Goal: Information Seeking & Learning: Learn about a topic

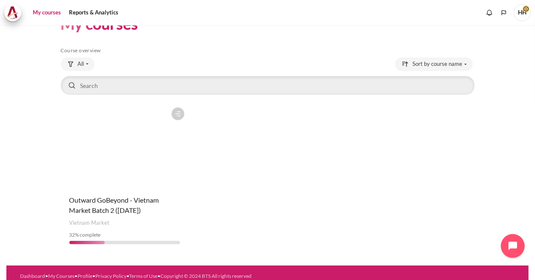
scroll to position [30, 0]
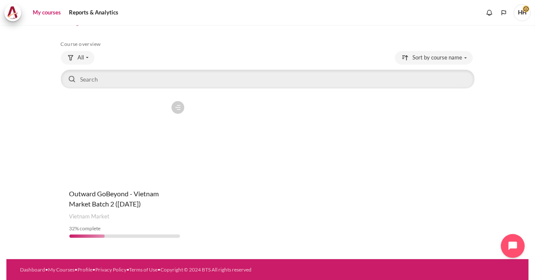
click at [525, 118] on div "My courses Skip Course overview Course overview All" at bounding box center [267, 152] width 535 height 255
click at [106, 164] on figure "Content" at bounding box center [125, 139] width 128 height 85
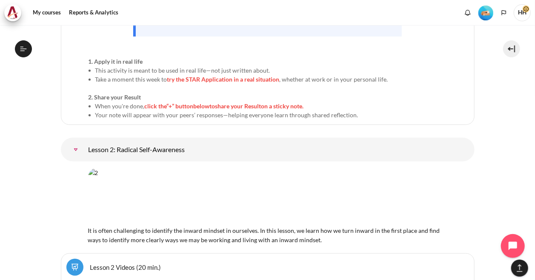
scroll to position [1811, 0]
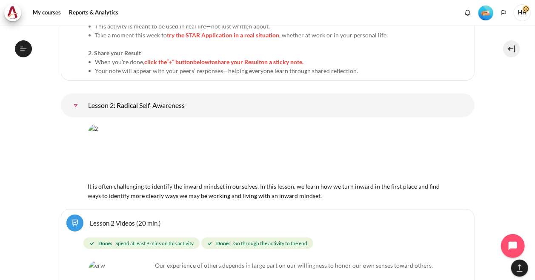
click at [146, 126] on img "Content" at bounding box center [267, 152] width 359 height 56
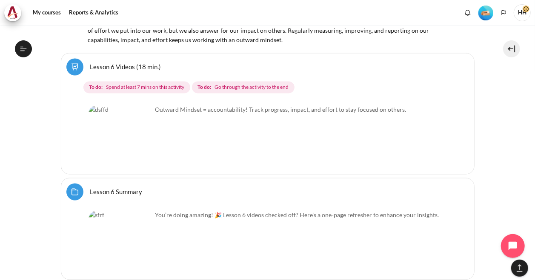
scroll to position [5594, 0]
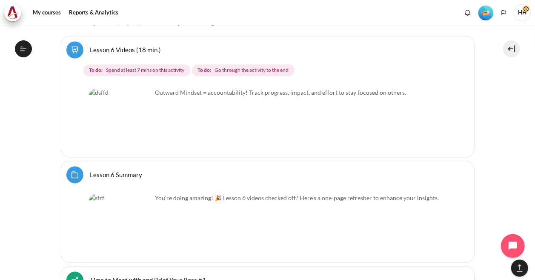
click at [109, 89] on img "Content" at bounding box center [121, 121] width 64 height 64
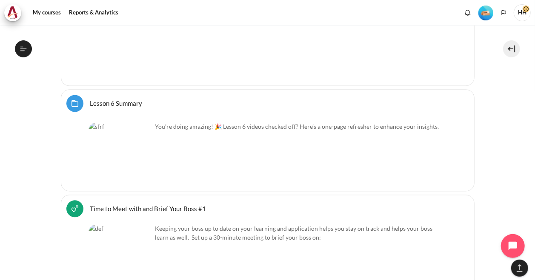
scroll to position [5640, 0]
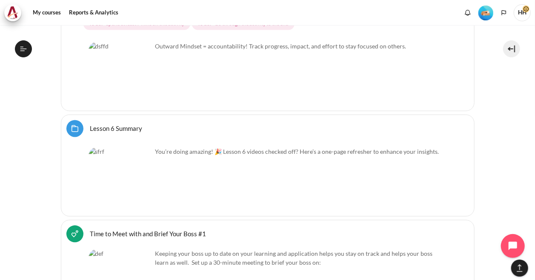
click at [268, 144] on div "You’re doing amazing! 🎉 Lesson 6 videos checked off? Here’s a one-page refreshe…" at bounding box center [268, 177] width 358 height 67
click at [97, 148] on img "Content" at bounding box center [121, 180] width 64 height 64
click at [139, 51] on img "Content" at bounding box center [121, 74] width 64 height 64
click at [112, 230] on link "Time to Meet with and Brief Your Boss #1 Feedback" at bounding box center [148, 234] width 116 height 8
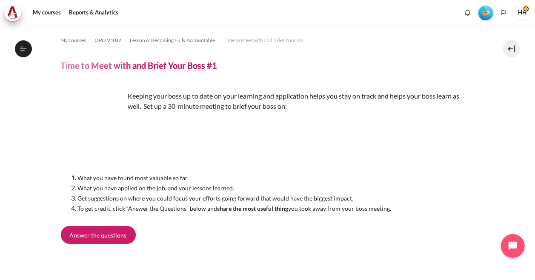
scroll to position [459, 0]
click at [90, 120] on img "Content" at bounding box center [93, 123] width 64 height 64
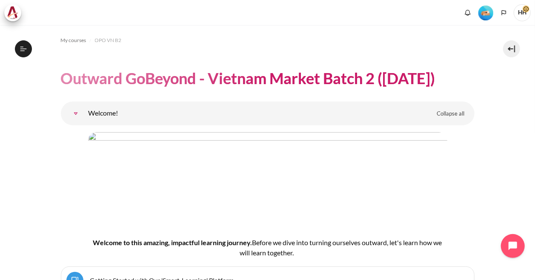
click at [84, 113] on link "Welcome!" at bounding box center [75, 113] width 17 height 17
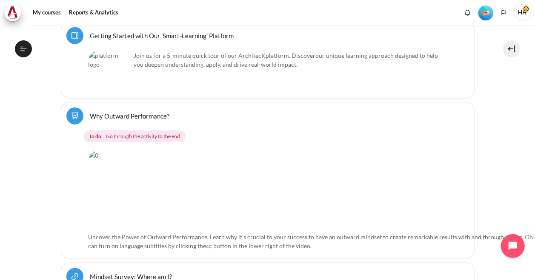
scroll to position [286, 0]
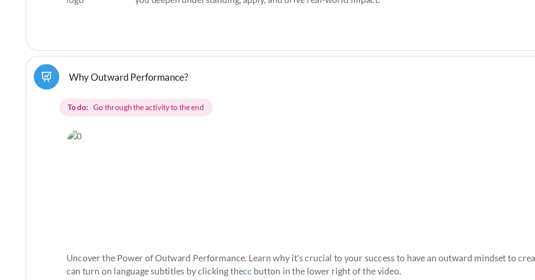
click at [133, 153] on img "Content" at bounding box center [336, 172] width 495 height 77
click at [240, 162] on img "Content" at bounding box center [336, 172] width 495 height 77
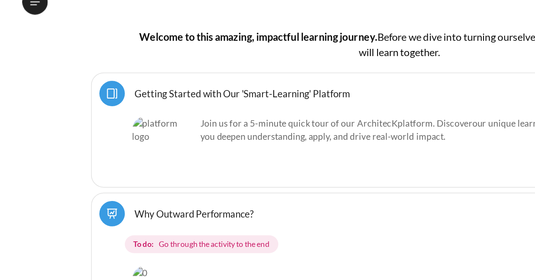
scroll to position [150, 0]
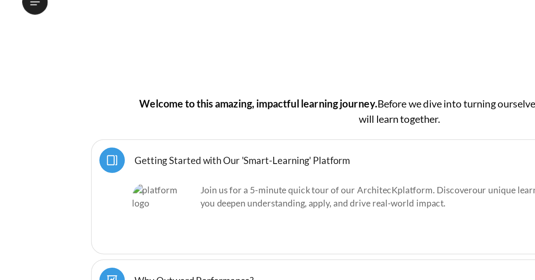
click at [225, 206] on div "Join us for a 5-minute quick tour of our ArchitecK platform. Discover our uniqu…" at bounding box center [268, 191] width 358 height 42
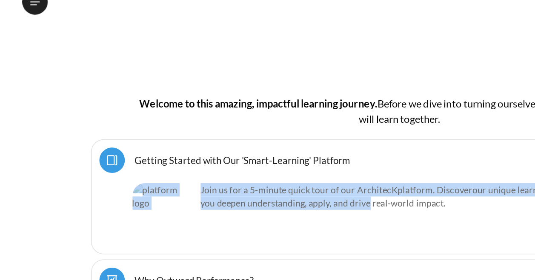
drag, startPoint x: 225, startPoint y: 206, endPoint x: 193, endPoint y: 161, distance: 55.2
click at [193, 161] on div "Select activity Getting Started with Our 'Smart-Learning' Platform Page ." at bounding box center [268, 179] width 414 height 77
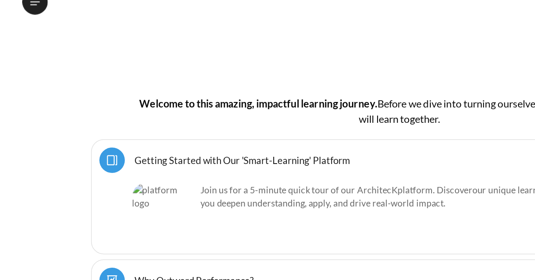
click at [128, 95] on img "Content" at bounding box center [267, 51] width 359 height 91
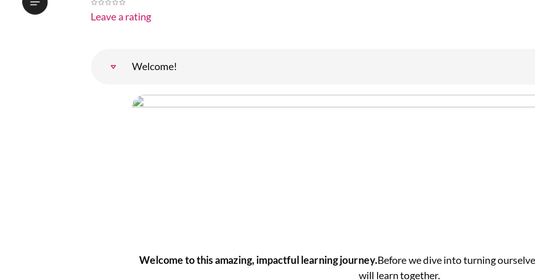
scroll to position [31, 0]
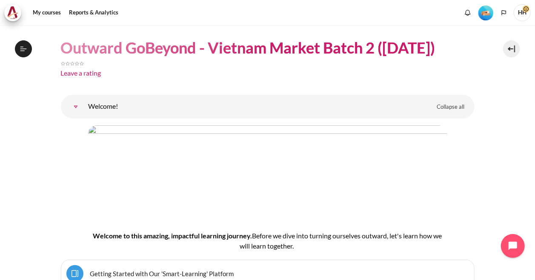
click at [165, 166] on img "Content" at bounding box center [267, 171] width 359 height 91
click at [308, 174] on img "Content" at bounding box center [267, 171] width 359 height 91
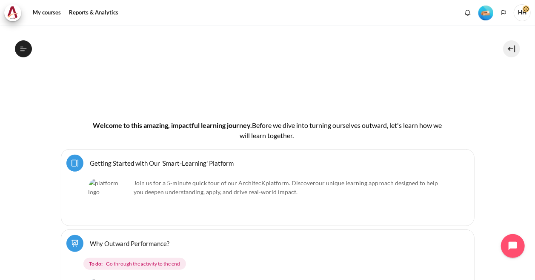
scroll to position [150, 0]
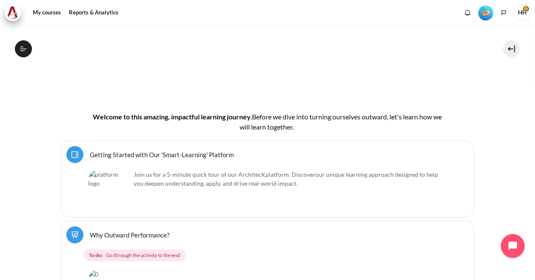
click at [110, 185] on img "Content" at bounding box center [110, 191] width 43 height 42
click at [119, 232] on link "Why Outward Performance? Lesson" at bounding box center [130, 235] width 80 height 8
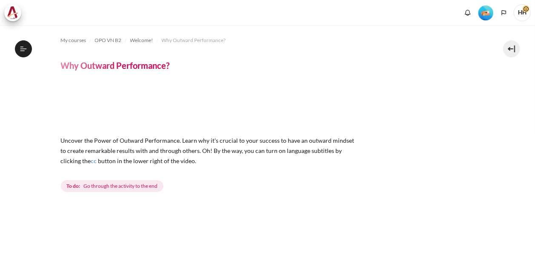
click at [94, 118] on img "Content" at bounding box center [210, 107] width 298 height 46
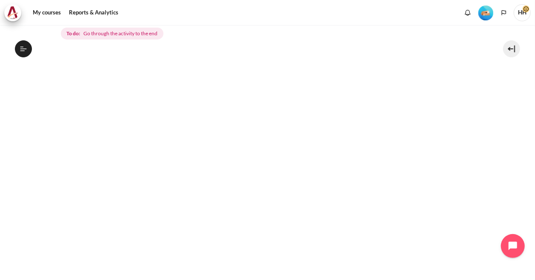
scroll to position [307, 0]
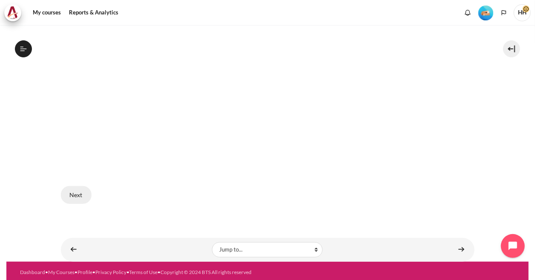
click at [72, 193] on button "Next" at bounding box center [76, 195] width 31 height 18
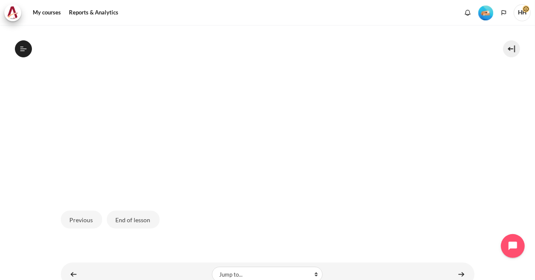
scroll to position [323, 0]
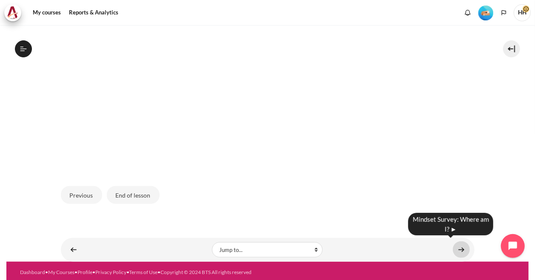
click at [457, 251] on link "Content" at bounding box center [461, 250] width 17 height 17
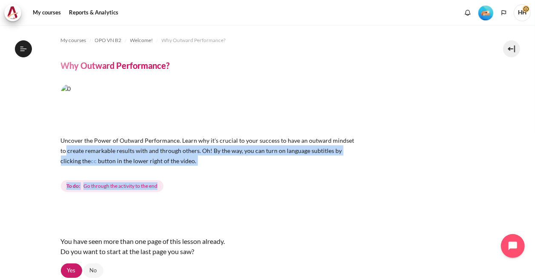
drag, startPoint x: 529, startPoint y: 136, endPoint x: 529, endPoint y: 189, distance: 53.2
click at [529, 189] on div "My courses OPO VN B2 Welcome! Why Outward Performance? Why Outward Performance?…" at bounding box center [267, 152] width 535 height 255
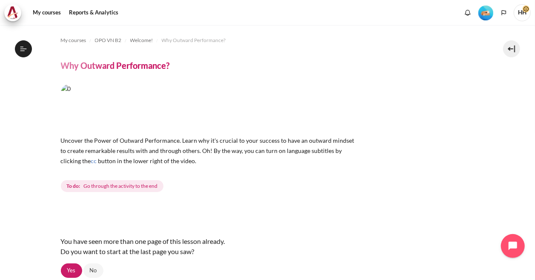
drag, startPoint x: 529, startPoint y: 189, endPoint x: 466, endPoint y: 177, distance: 63.3
click at [466, 177] on div "Uncover the Power of Outward Performance. Learn why it's crucial to your succes…" at bounding box center [268, 139] width 414 height 110
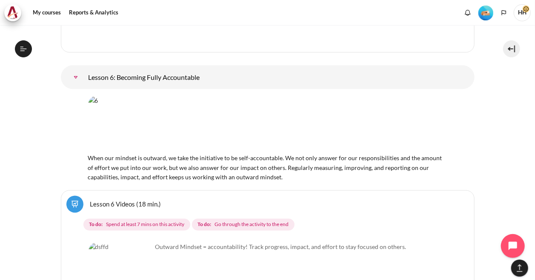
click at [106, 200] on link "Lesson 6 Videos (18 min.)" at bounding box center [125, 204] width 71 height 8
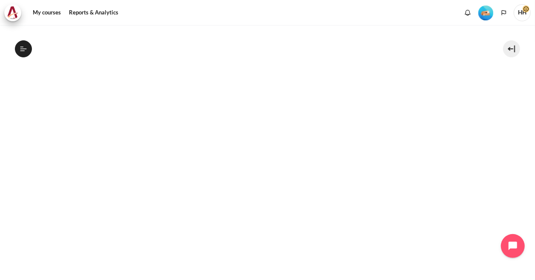
scroll to position [206, 0]
